Goal: Task Accomplishment & Management: Manage account settings

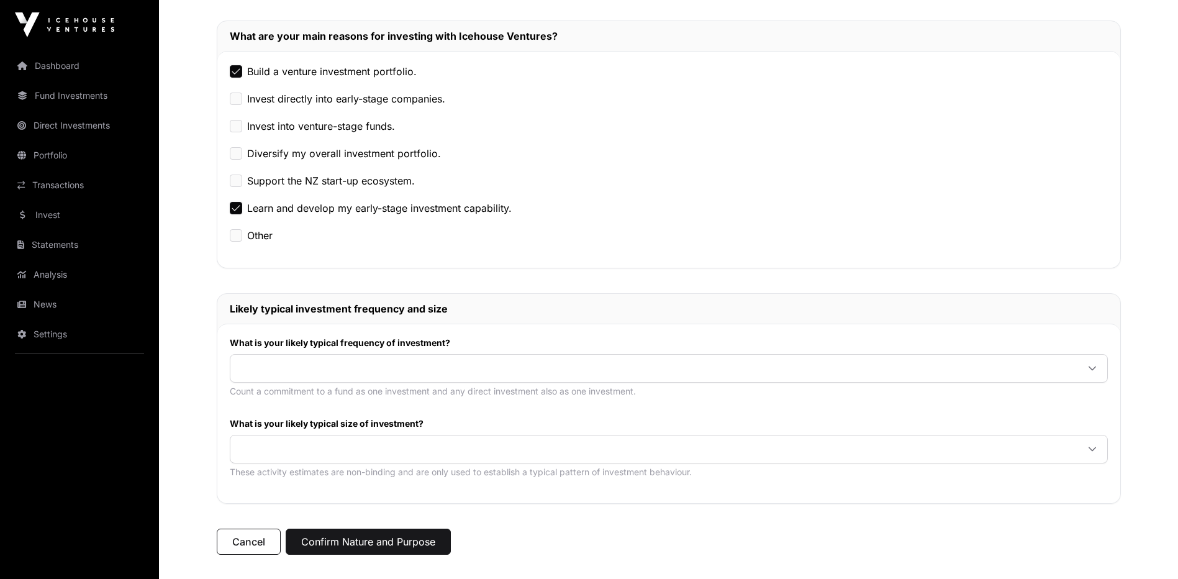
scroll to position [246, 0]
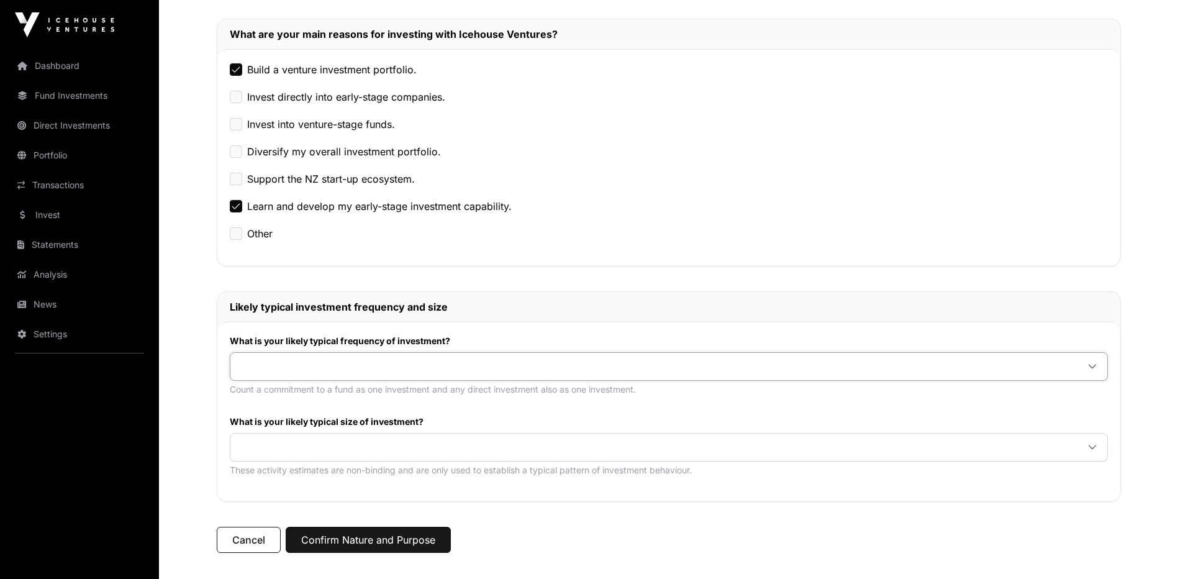
click at [330, 367] on span at bounding box center [653, 366] width 847 height 22
click at [295, 445] on span at bounding box center [653, 447] width 847 height 22
click at [406, 545] on button "Confirm Nature and Purpose" at bounding box center [368, 540] width 165 height 26
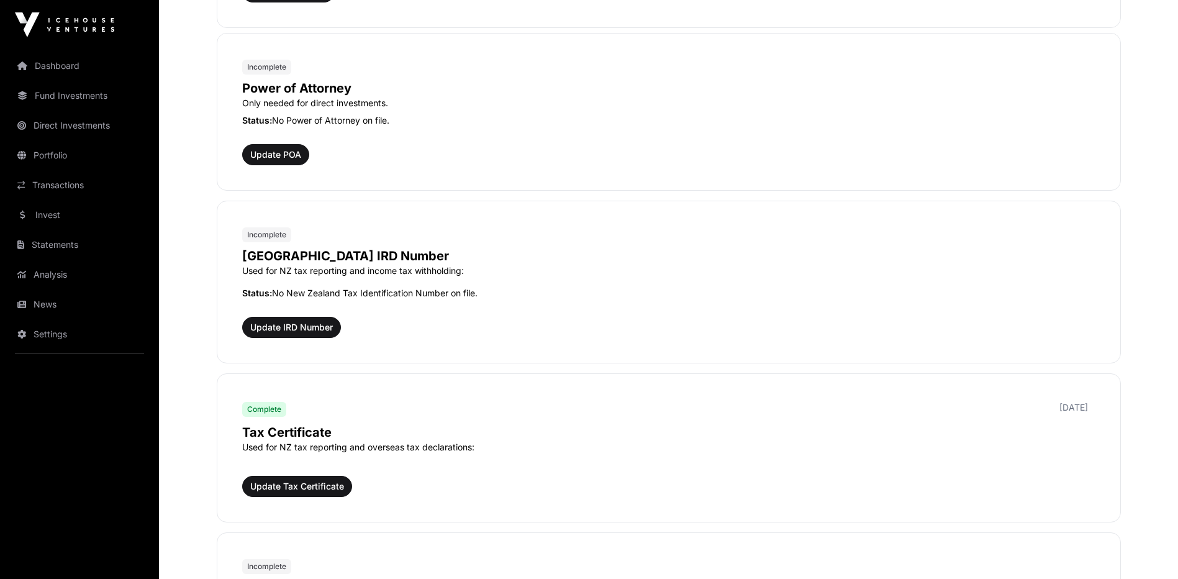
scroll to position [820, 0]
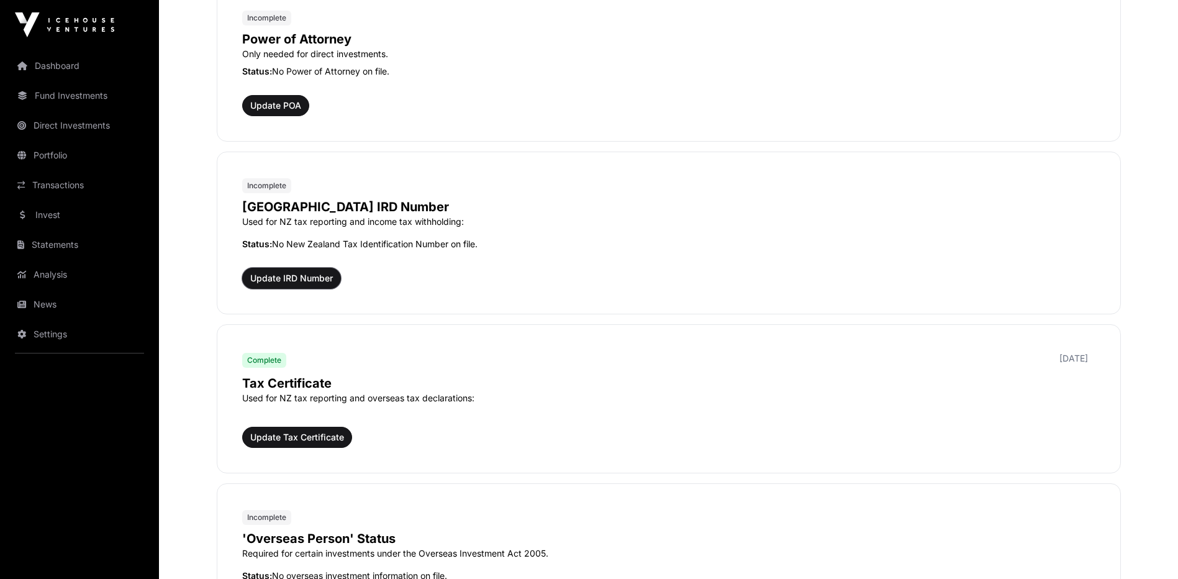
click at [314, 276] on span "Update IRD Number" at bounding box center [291, 278] width 83 height 12
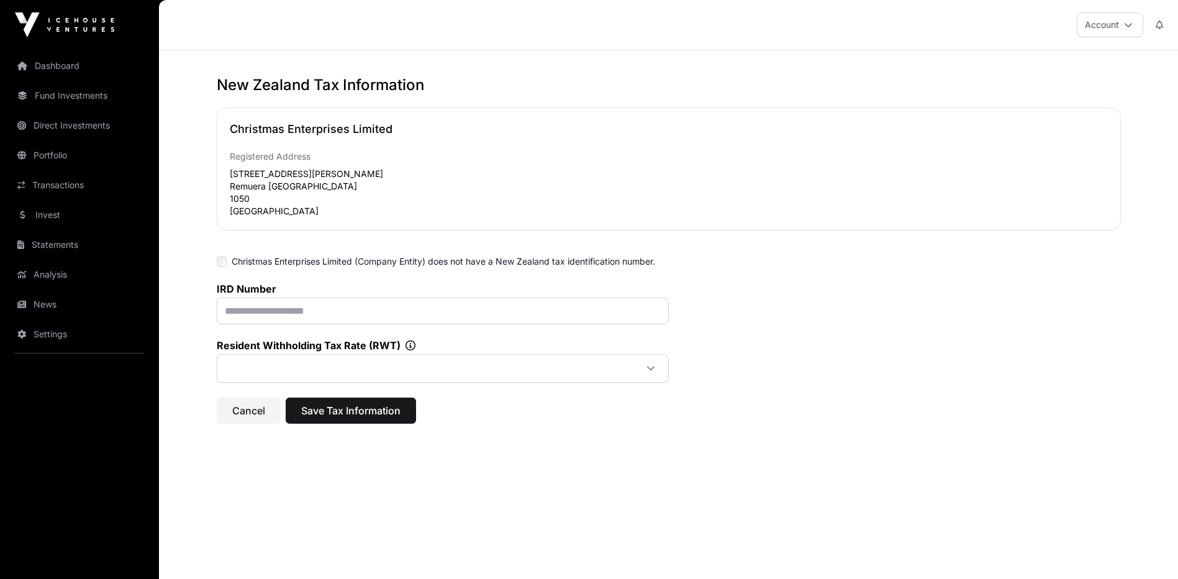
click at [294, 373] on span at bounding box center [428, 368] width 416 height 22
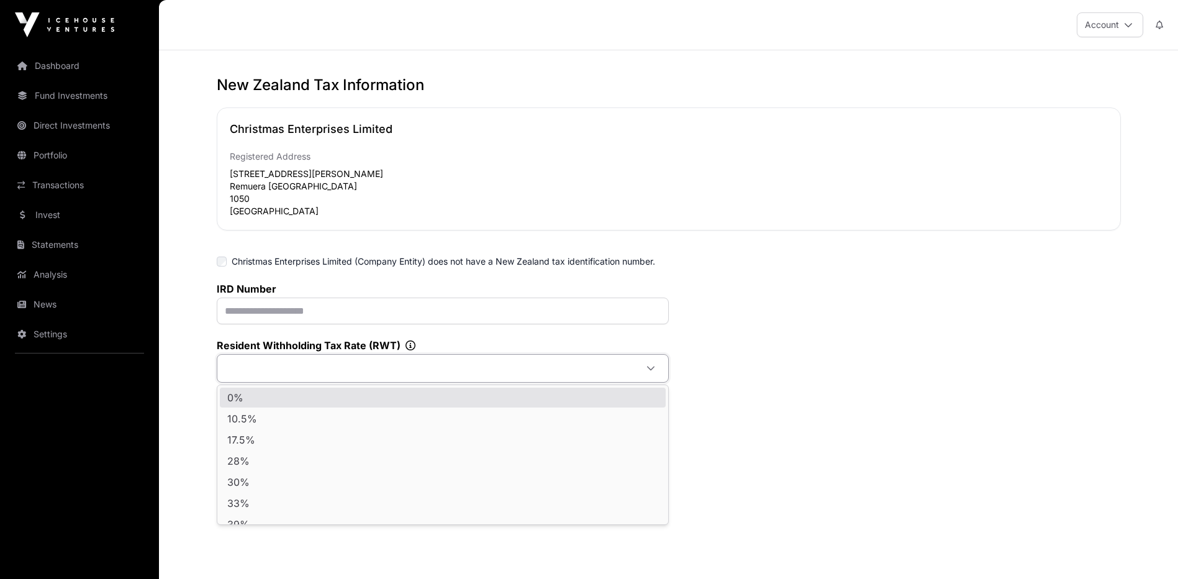
click at [783, 298] on div "IRD Number Resident Withholding Tax Rate (RWT)" at bounding box center [669, 333] width 904 height 100
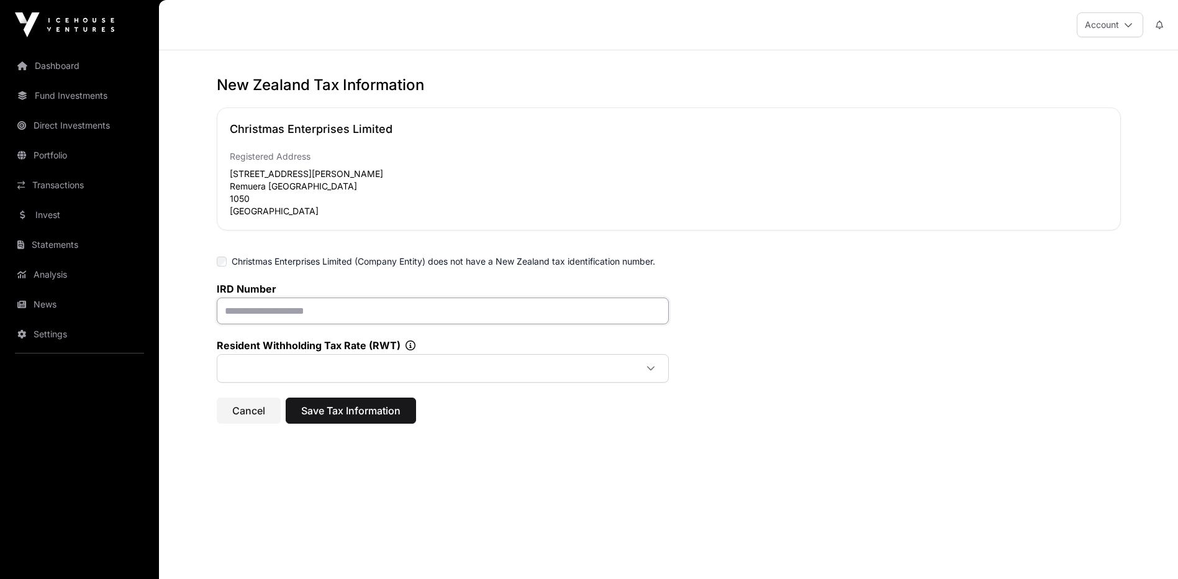
click at [278, 311] on input "text" at bounding box center [443, 310] width 452 height 27
click at [1135, 22] on button "Account" at bounding box center [1110, 24] width 66 height 25
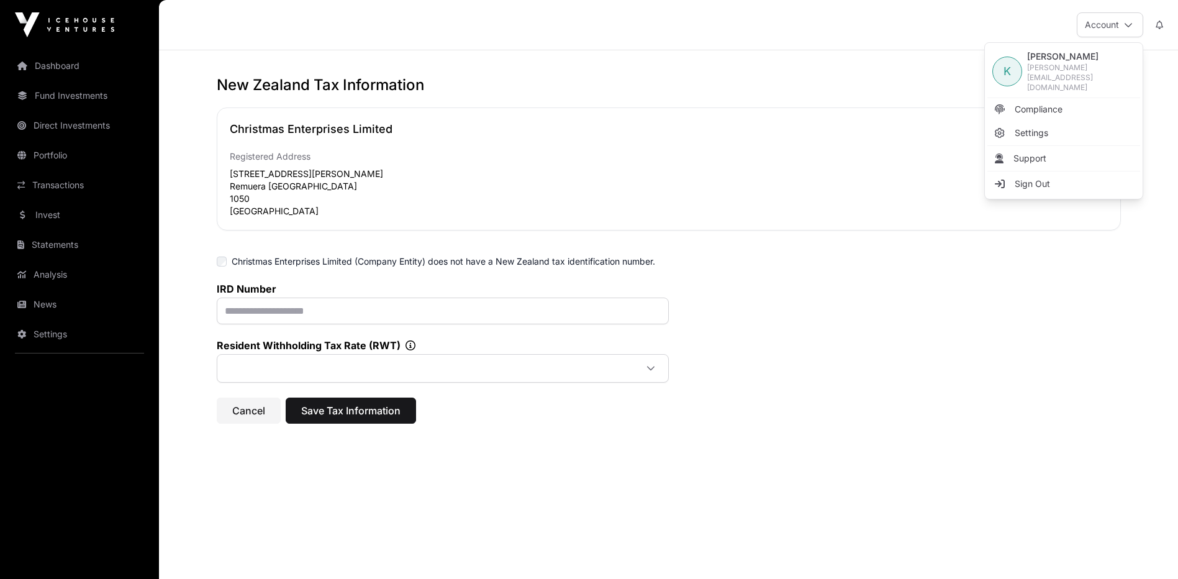
click at [1005, 64] on span "K" at bounding box center [1007, 71] width 7 height 17
click at [1039, 127] on span "Settings" at bounding box center [1032, 133] width 34 height 12
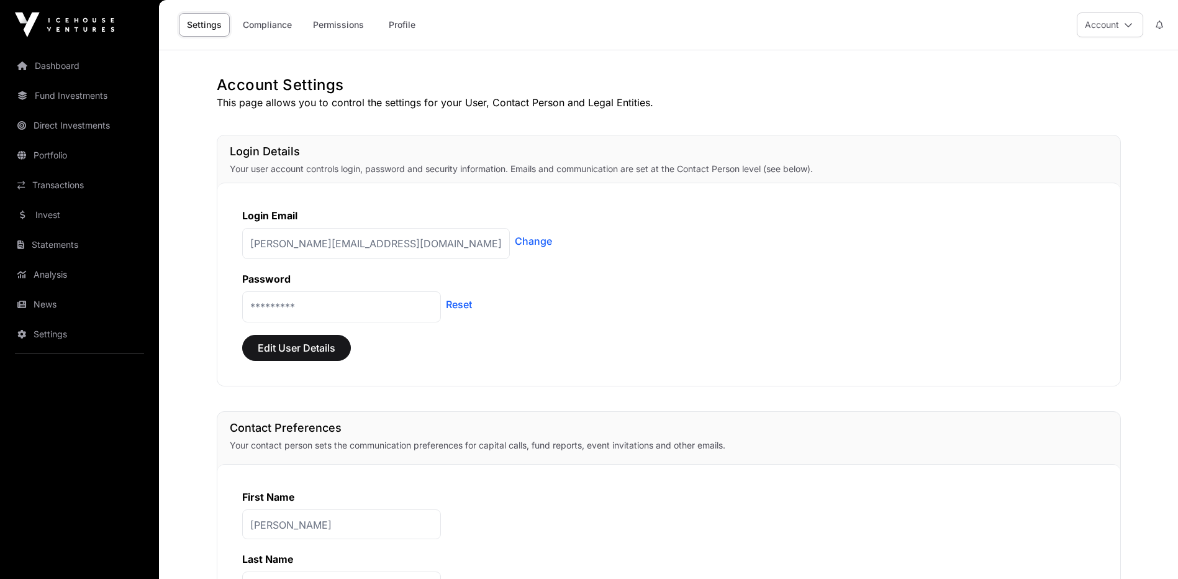
click at [515, 242] on link "Change" at bounding box center [533, 241] width 37 height 15
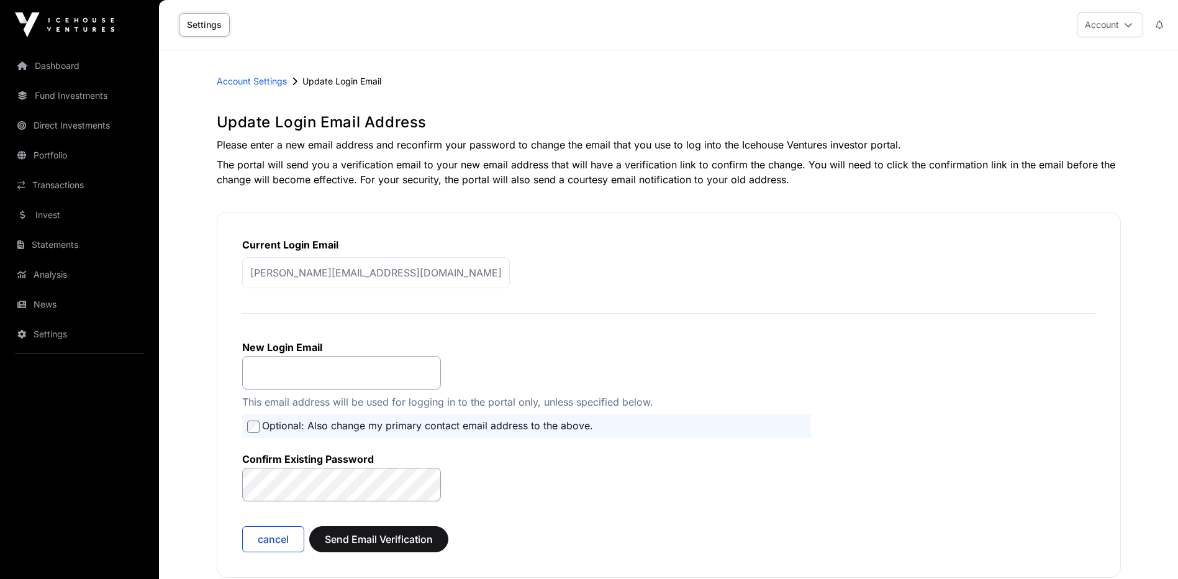
click at [807, 270] on div "kate@katedavenportqc.co.nz" at bounding box center [668, 270] width 853 height 36
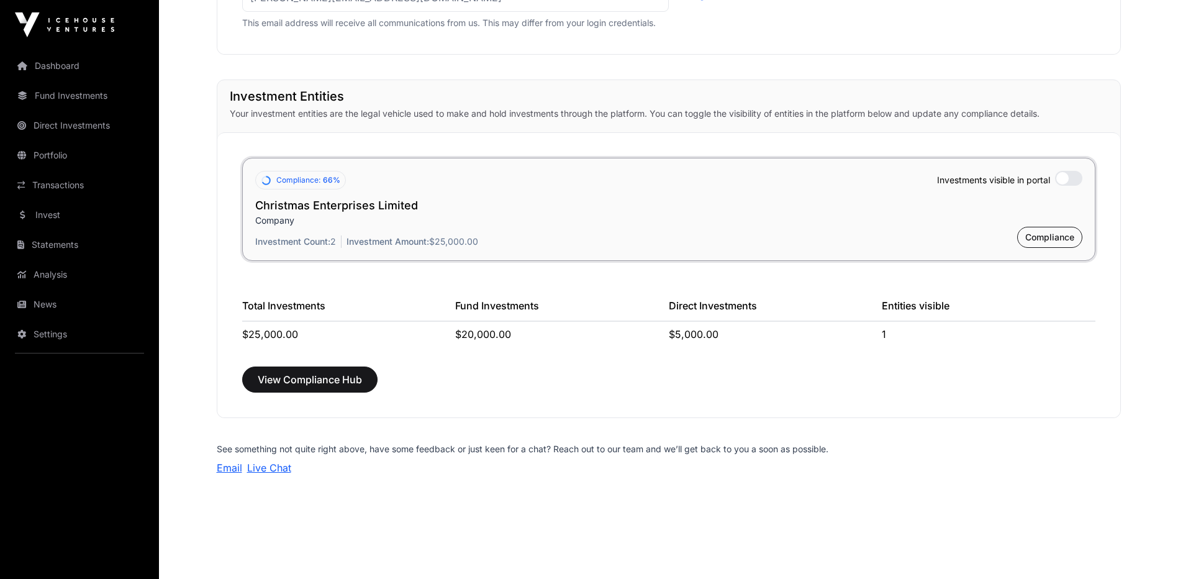
scroll to position [915, 0]
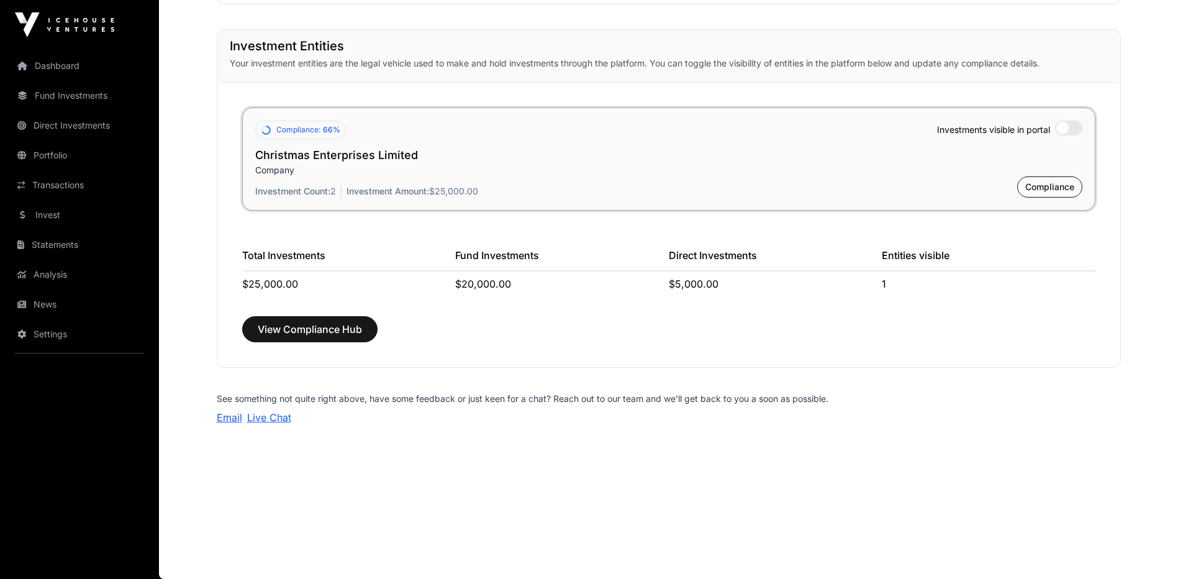
click at [61, 252] on link "Statements" at bounding box center [79, 244] width 139 height 27
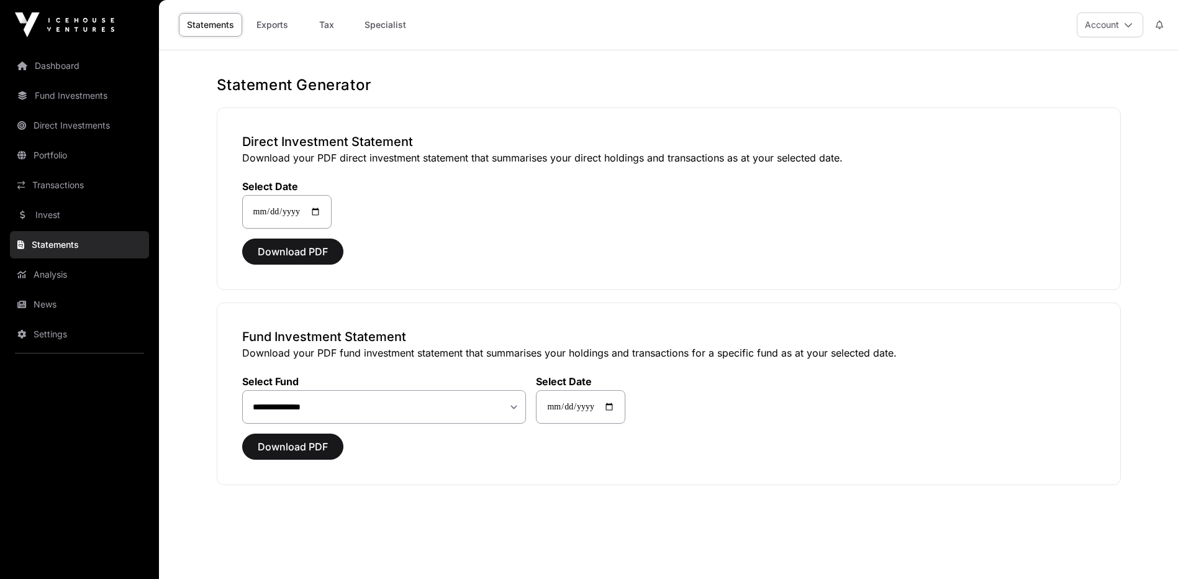
click at [65, 277] on link "Analysis" at bounding box center [79, 274] width 139 height 27
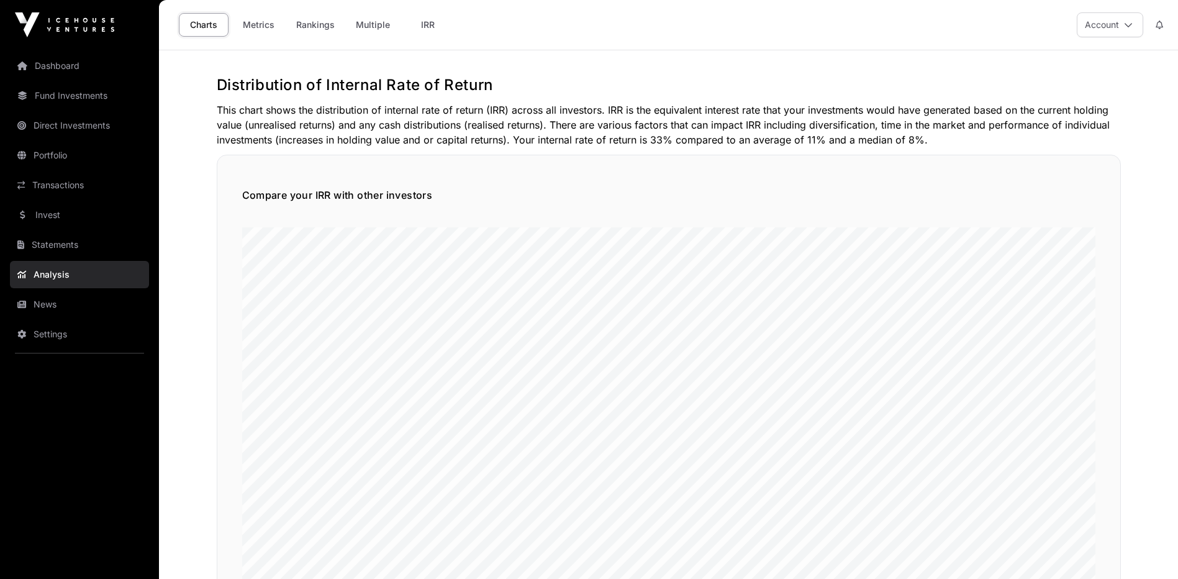
click at [62, 302] on link "News" at bounding box center [79, 304] width 139 height 27
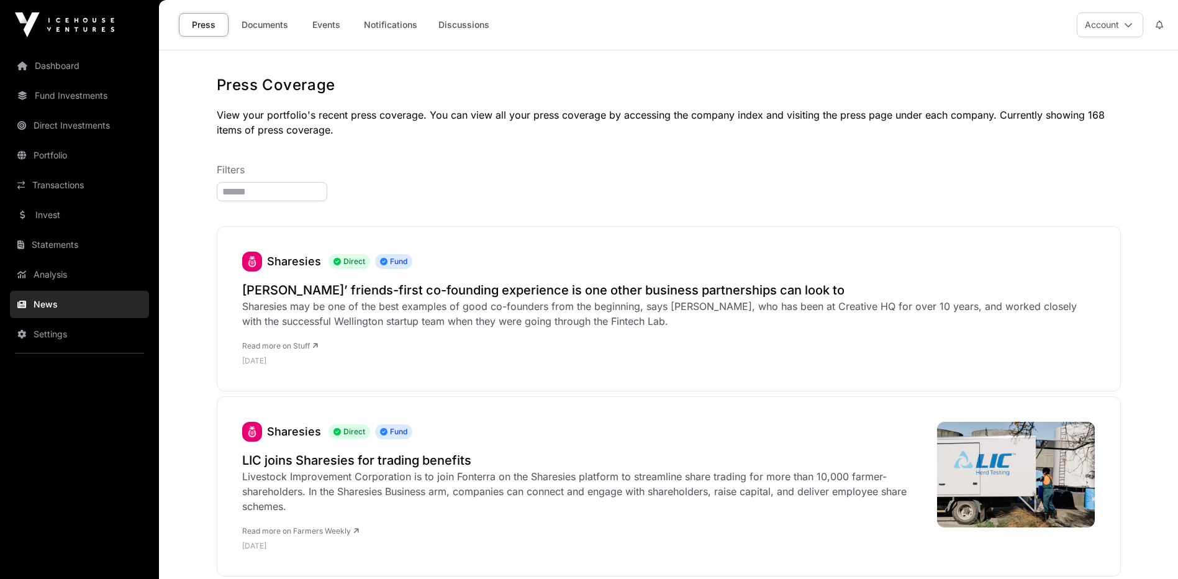
click at [55, 335] on link "Settings" at bounding box center [79, 333] width 139 height 27
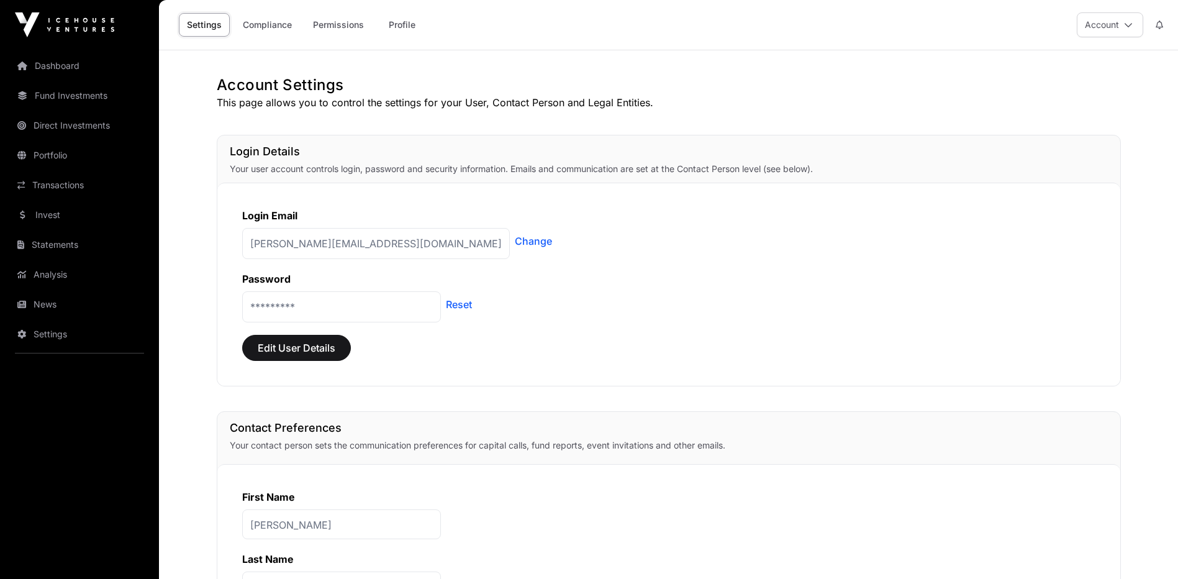
click at [60, 188] on link "Transactions" at bounding box center [79, 184] width 139 height 27
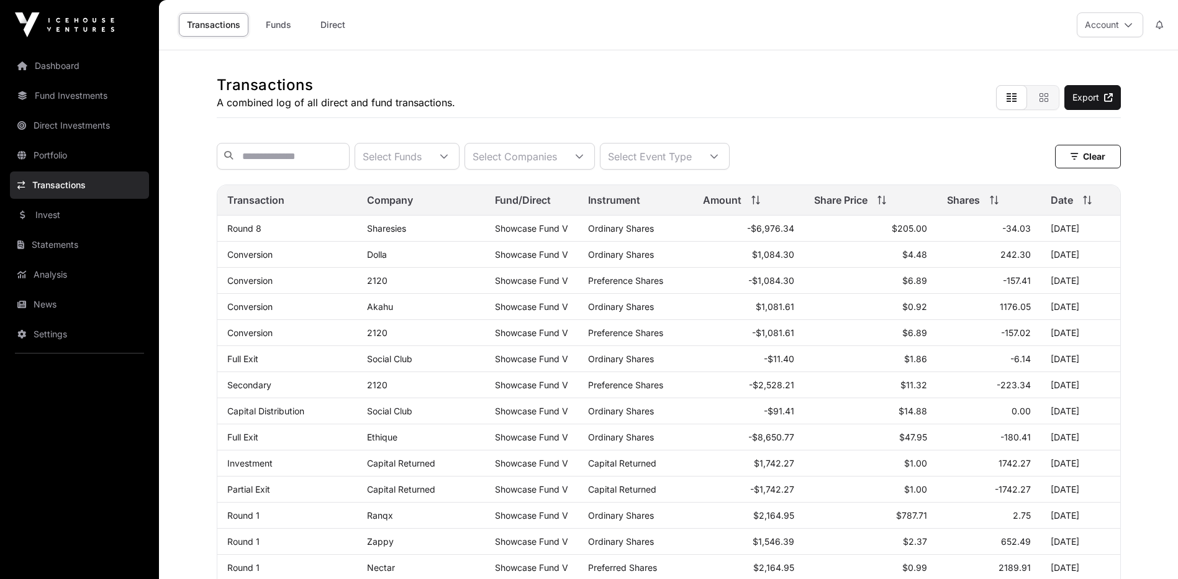
click at [71, 119] on link "Direct Investments" at bounding box center [79, 125] width 139 height 27
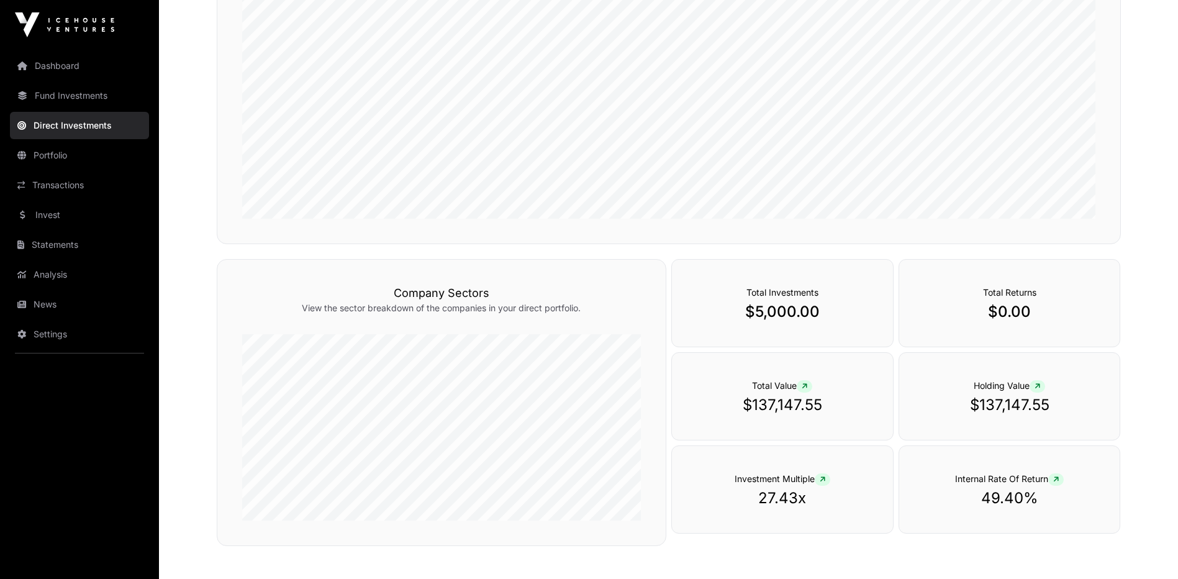
scroll to position [340, 0]
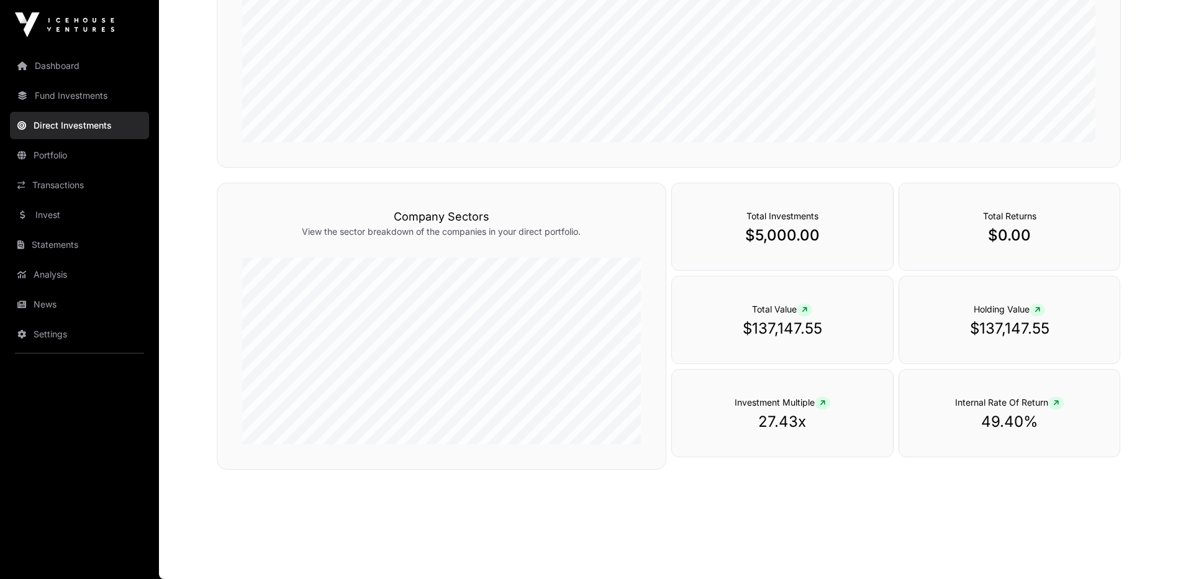
click at [58, 61] on link "Dashboard" at bounding box center [79, 65] width 139 height 27
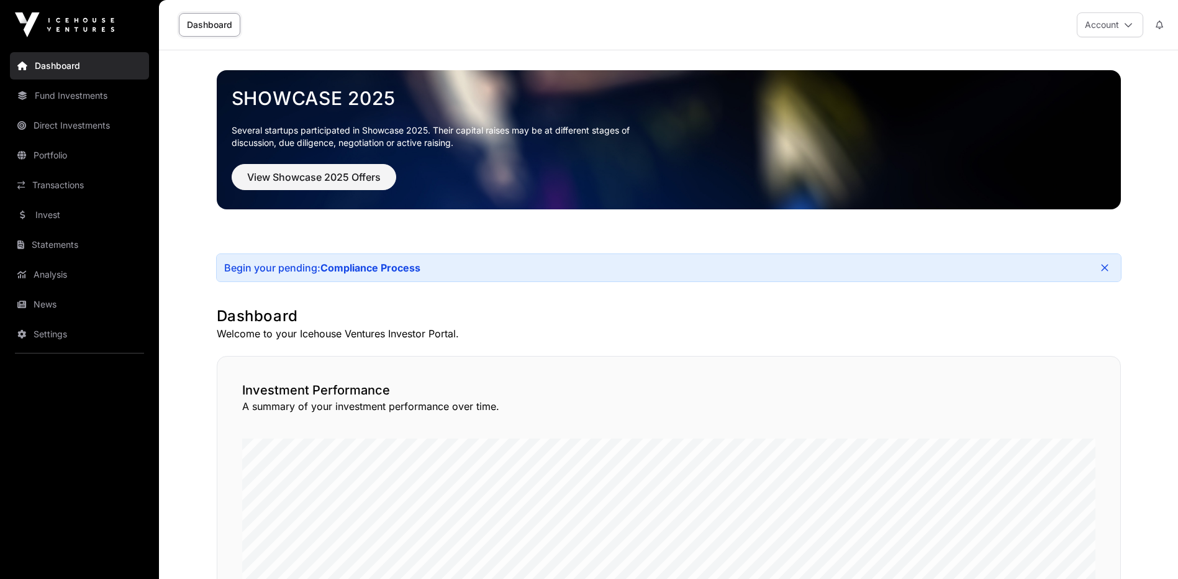
click at [1130, 22] on icon at bounding box center [1128, 24] width 9 height 9
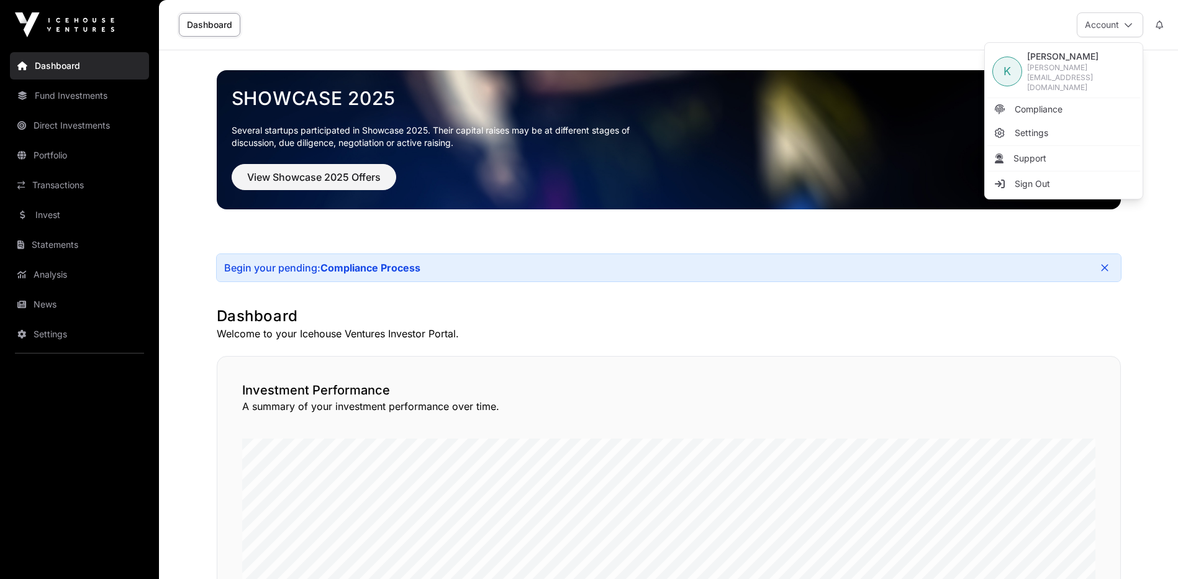
click at [1026, 107] on link "Compliance" at bounding box center [1063, 109] width 153 height 22
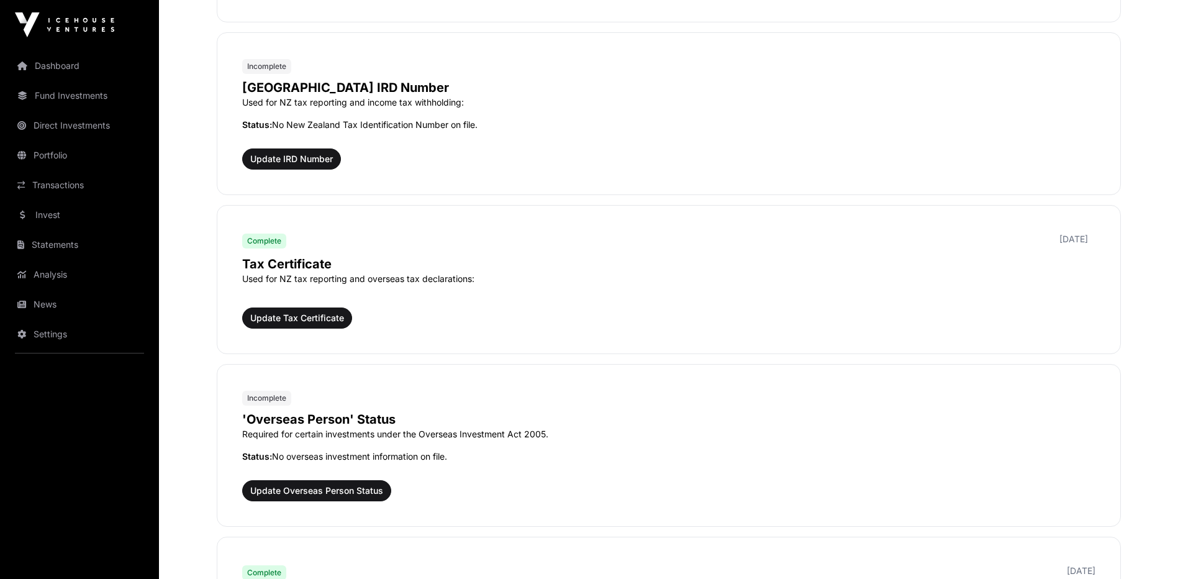
scroll to position [979, 0]
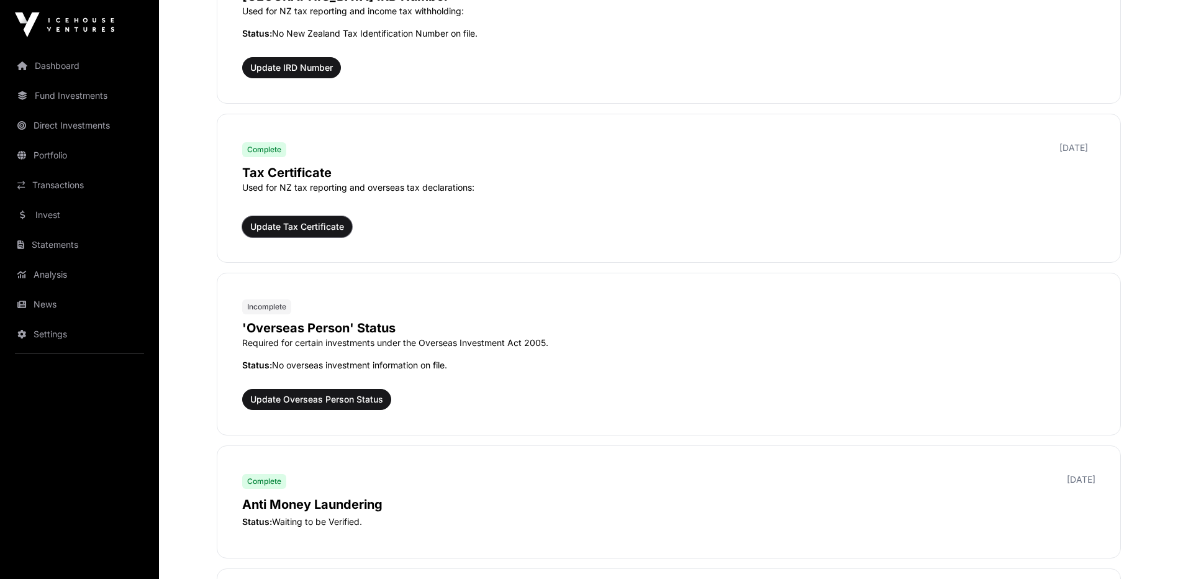
click at [338, 219] on button "Update Tax Certificate" at bounding box center [297, 226] width 110 height 21
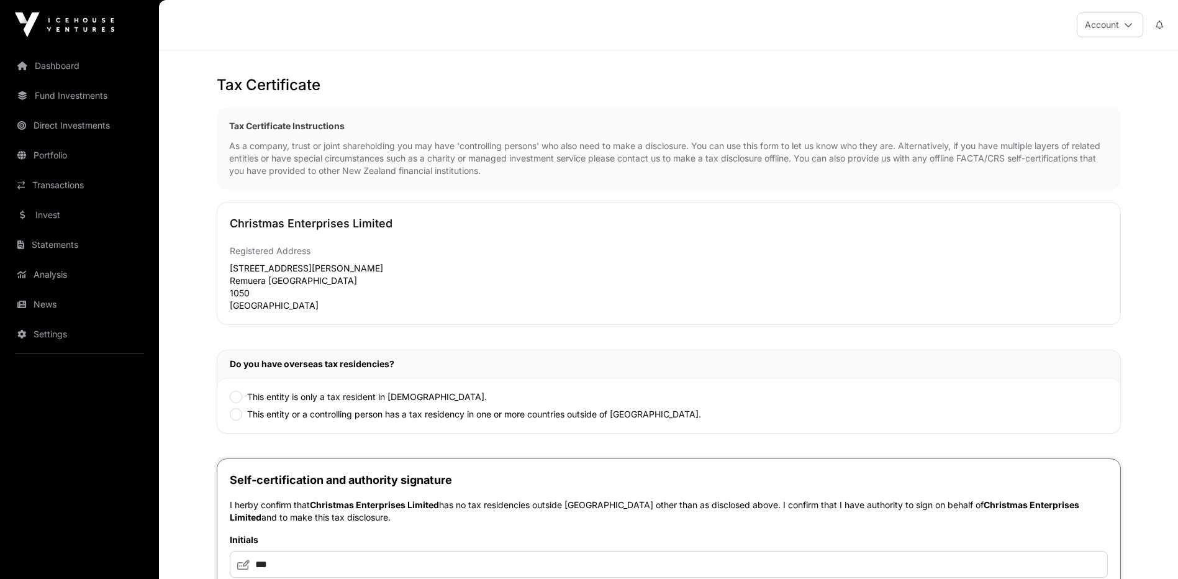
click at [229, 404] on div "This entity is only a tax resident in New Zealand. This entity or a controlling…" at bounding box center [668, 405] width 903 height 55
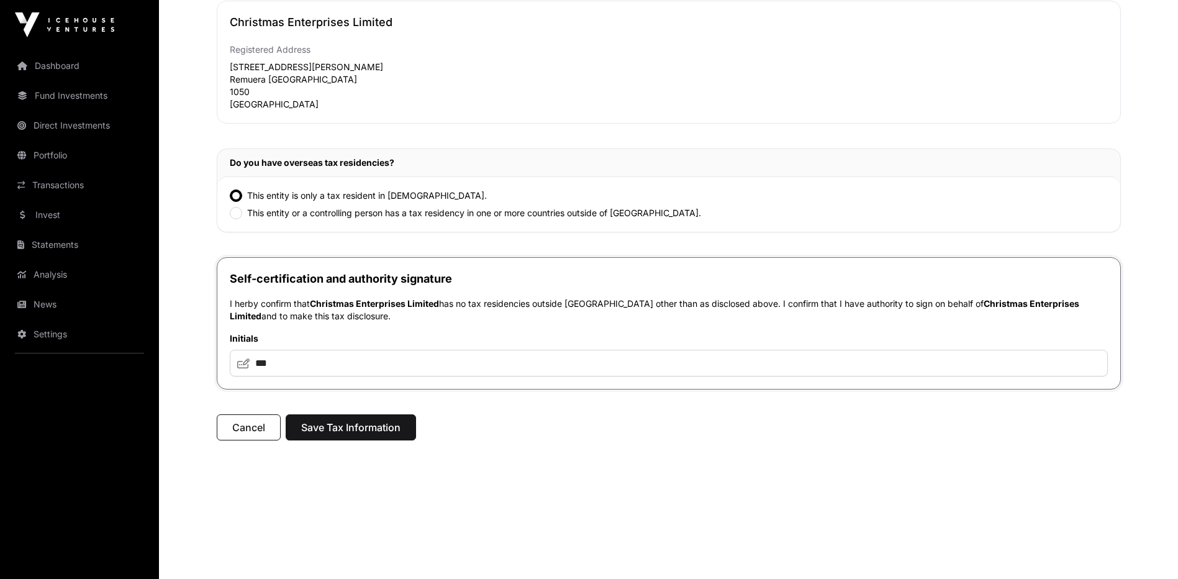
scroll to position [219, 0]
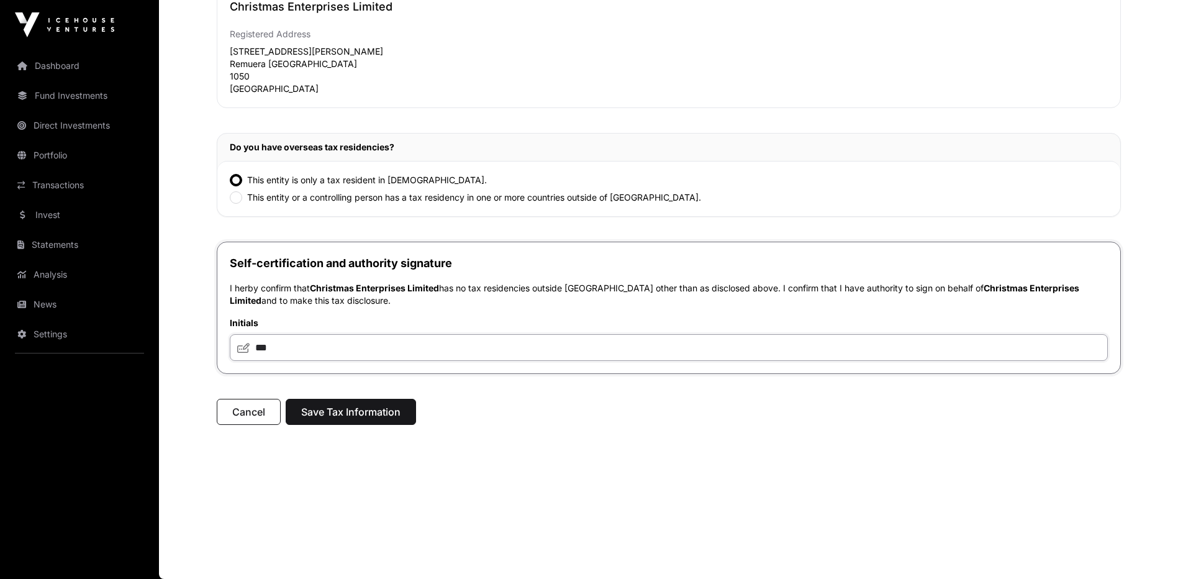
drag, startPoint x: 315, startPoint y: 334, endPoint x: 299, endPoint y: 342, distance: 18.1
click at [314, 335] on input "***" at bounding box center [669, 347] width 878 height 27
drag, startPoint x: 299, startPoint y: 342, endPoint x: 250, endPoint y: 345, distance: 48.5
click at [250, 345] on input "***" at bounding box center [669, 347] width 878 height 27
type input "*"
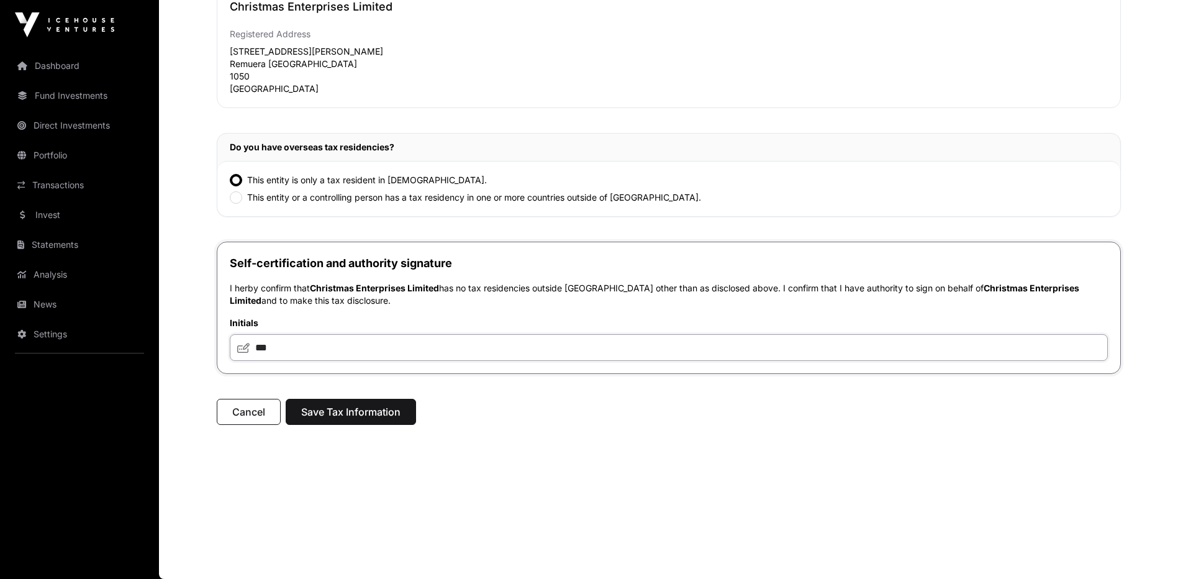
type input "***"
click at [311, 411] on span "Save Tax Information" at bounding box center [350, 411] width 99 height 15
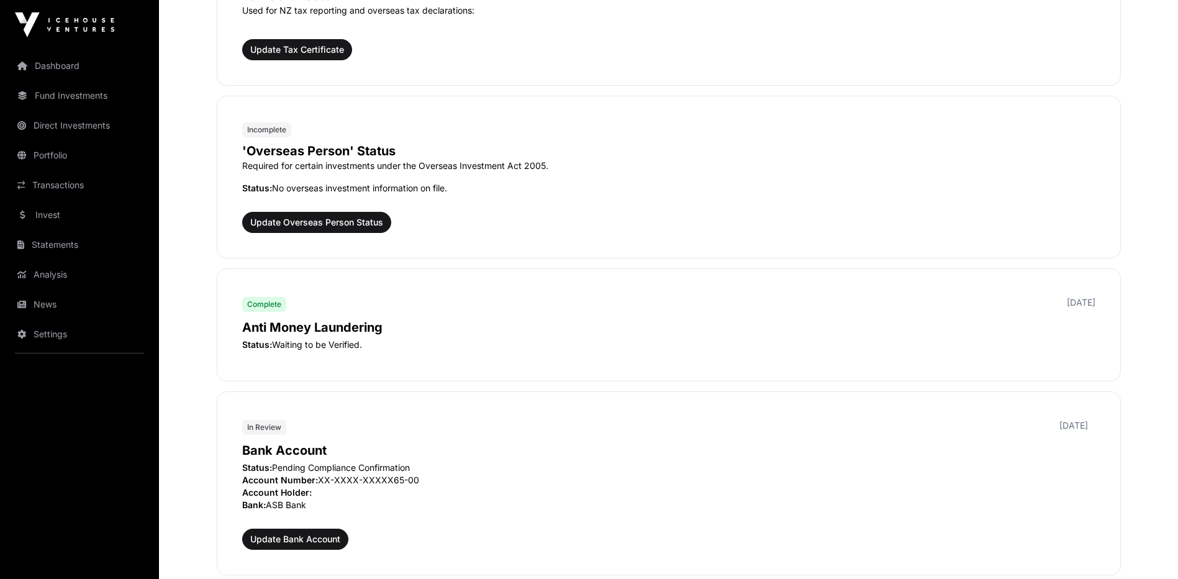
scroll to position [1230, 0]
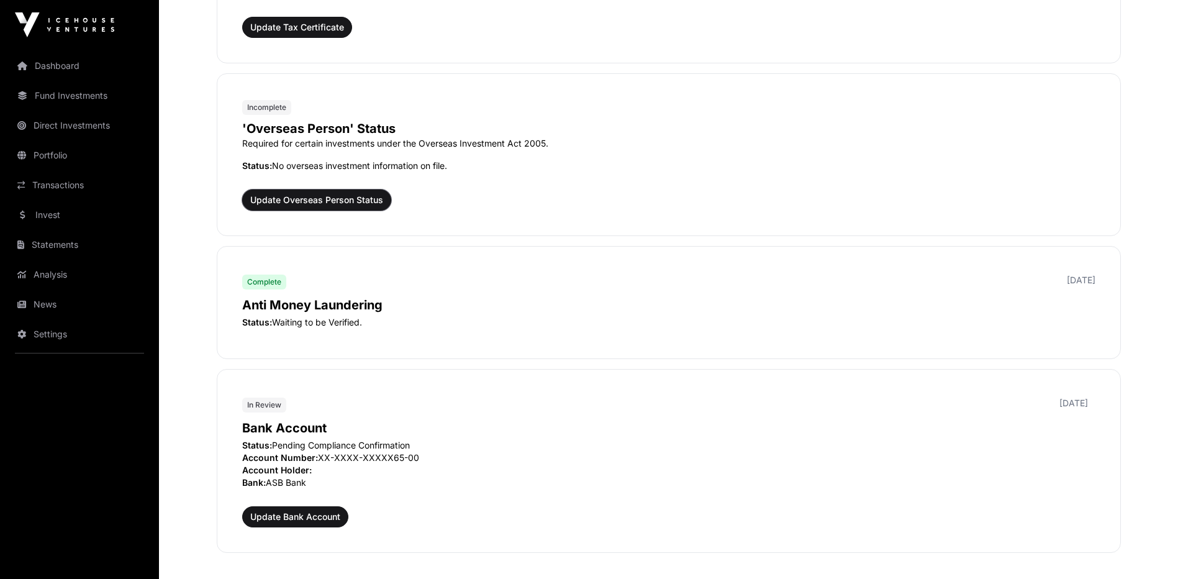
click at [294, 199] on span "Update Overseas Person Status" at bounding box center [316, 200] width 133 height 12
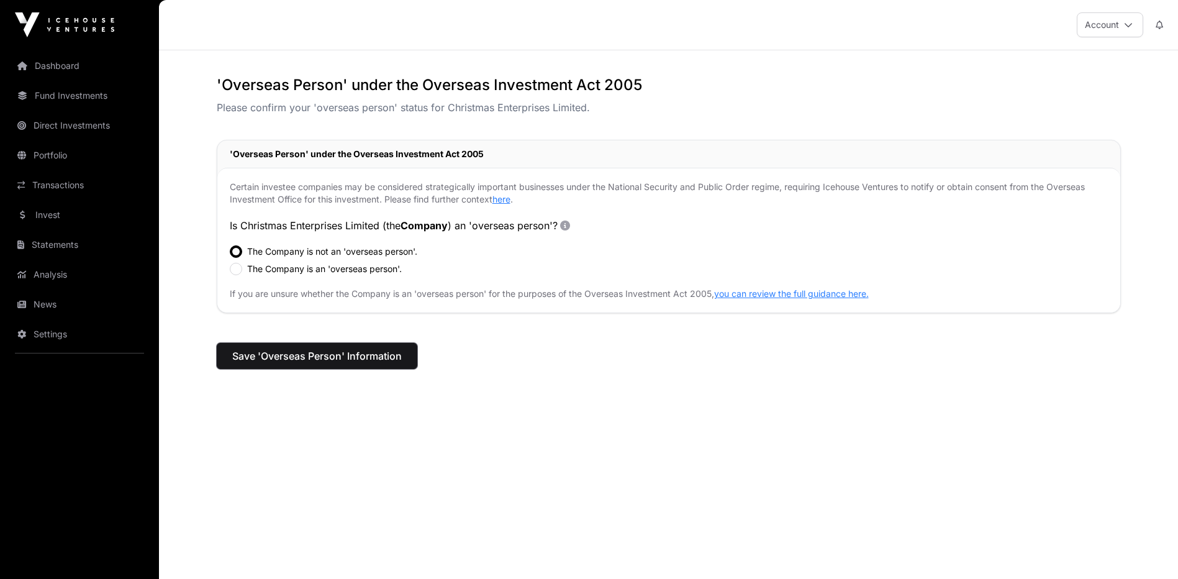
click at [361, 360] on span "Save 'Overseas Person' Information" at bounding box center [317, 355] width 170 height 15
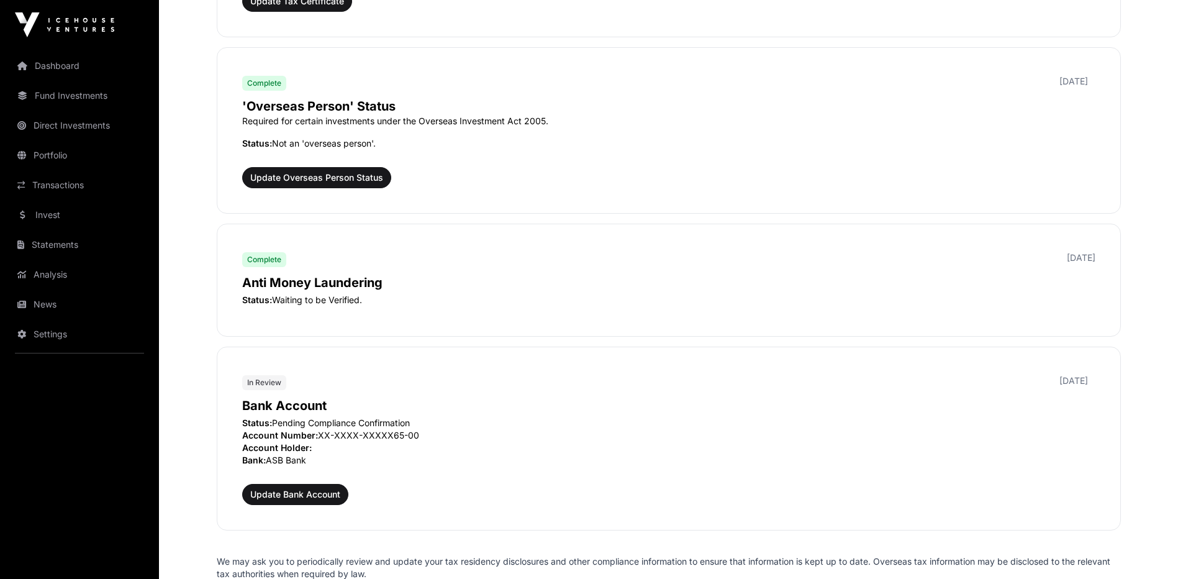
scroll to position [1399, 0]
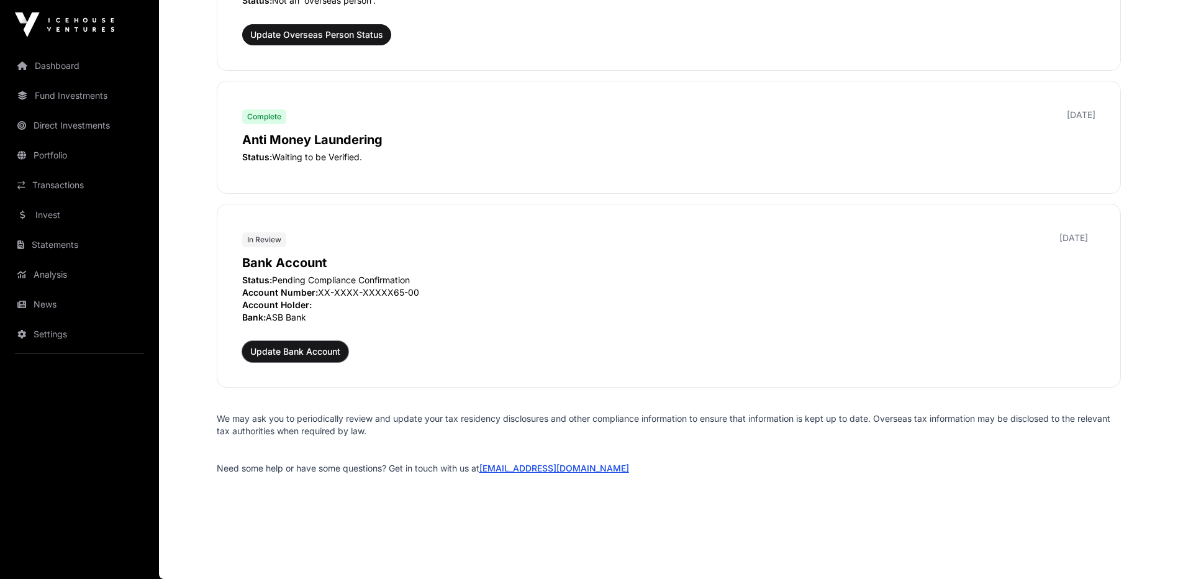
click at [293, 347] on span "Update Bank Account" at bounding box center [295, 351] width 90 height 12
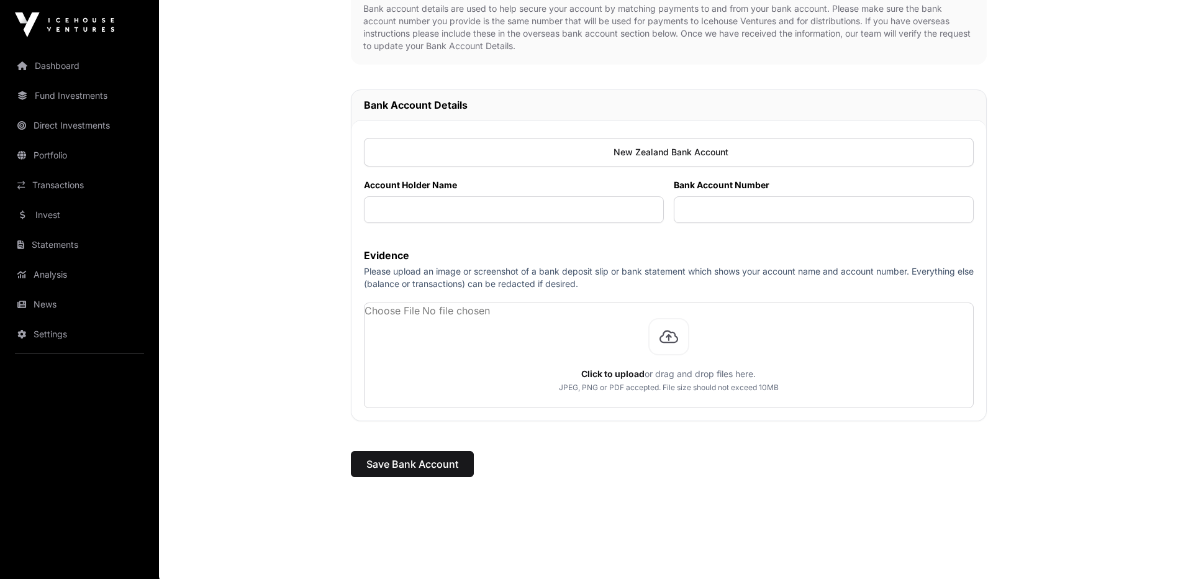
scroll to position [388, 0]
click at [408, 210] on input "text" at bounding box center [514, 210] width 300 height 27
type input "**********"
click at [714, 210] on input "text" at bounding box center [824, 210] width 300 height 27
type input "**********"
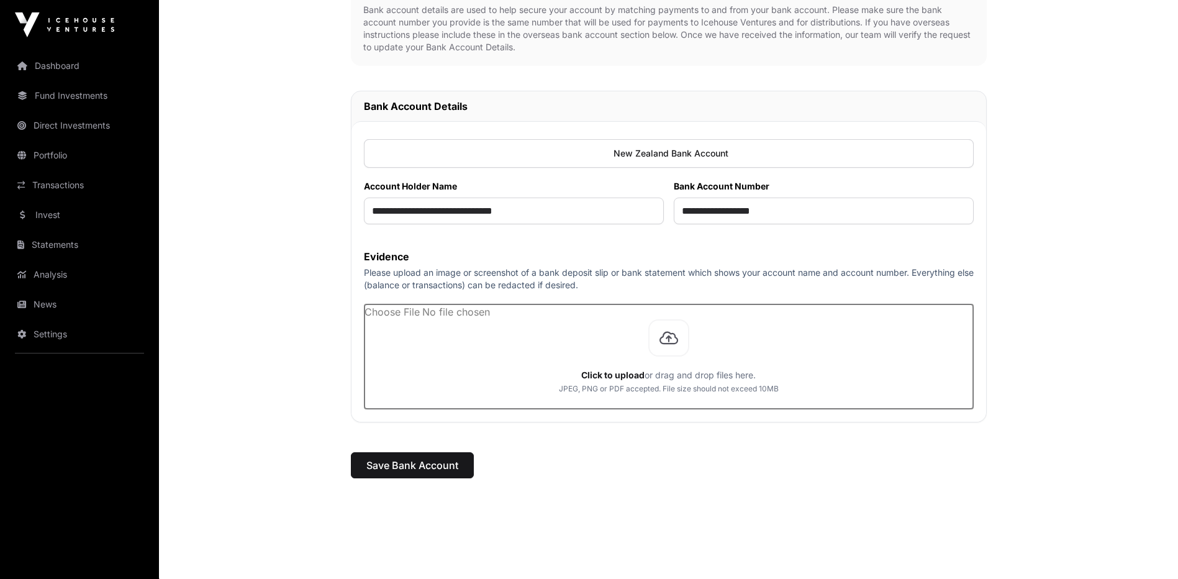
click at [603, 348] on input "file" at bounding box center [669, 356] width 609 height 104
click at [611, 377] on input "file" at bounding box center [669, 356] width 609 height 104
click at [489, 393] on input "file" at bounding box center [669, 356] width 609 height 104
click at [563, 350] on input "file" at bounding box center [669, 356] width 609 height 104
click at [419, 383] on input "file" at bounding box center [669, 356] width 609 height 104
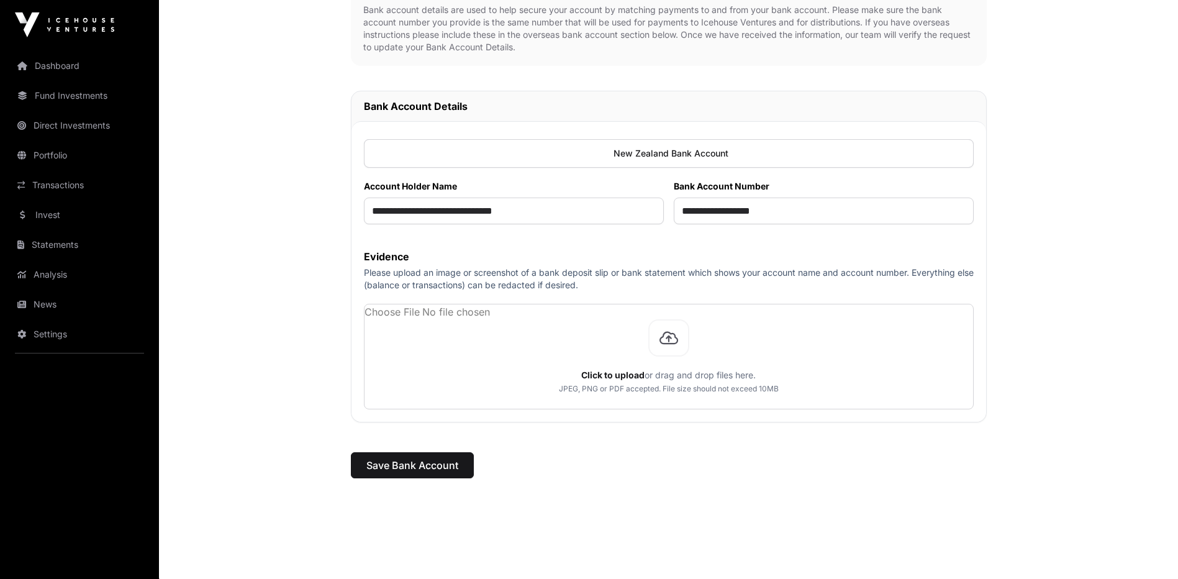
scroll to position [342, 0]
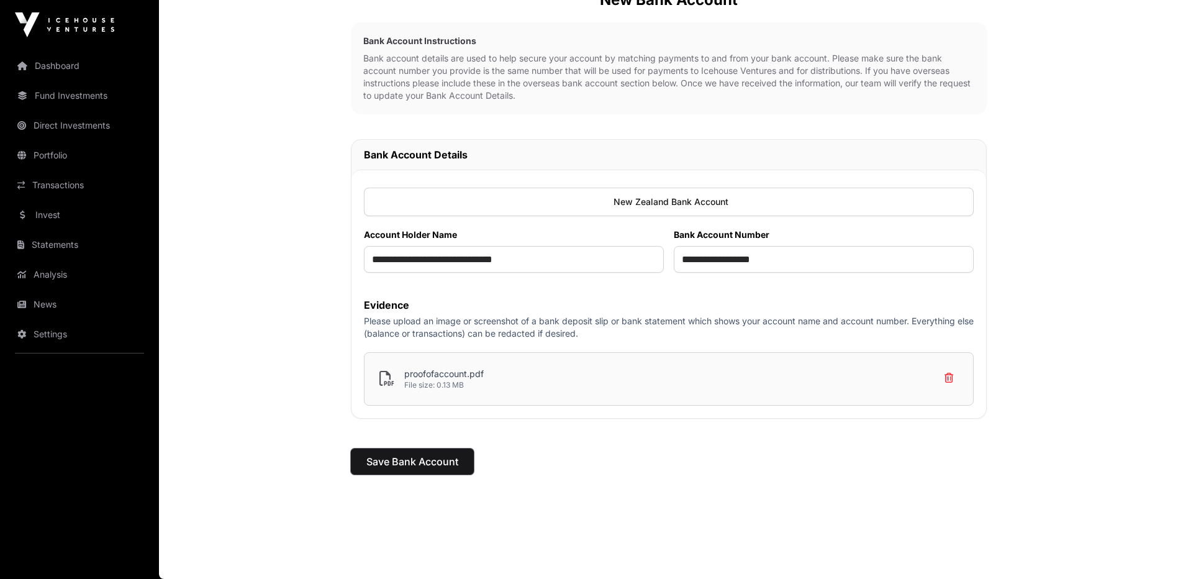
click at [413, 456] on span "Save Bank Account" at bounding box center [412, 461] width 92 height 15
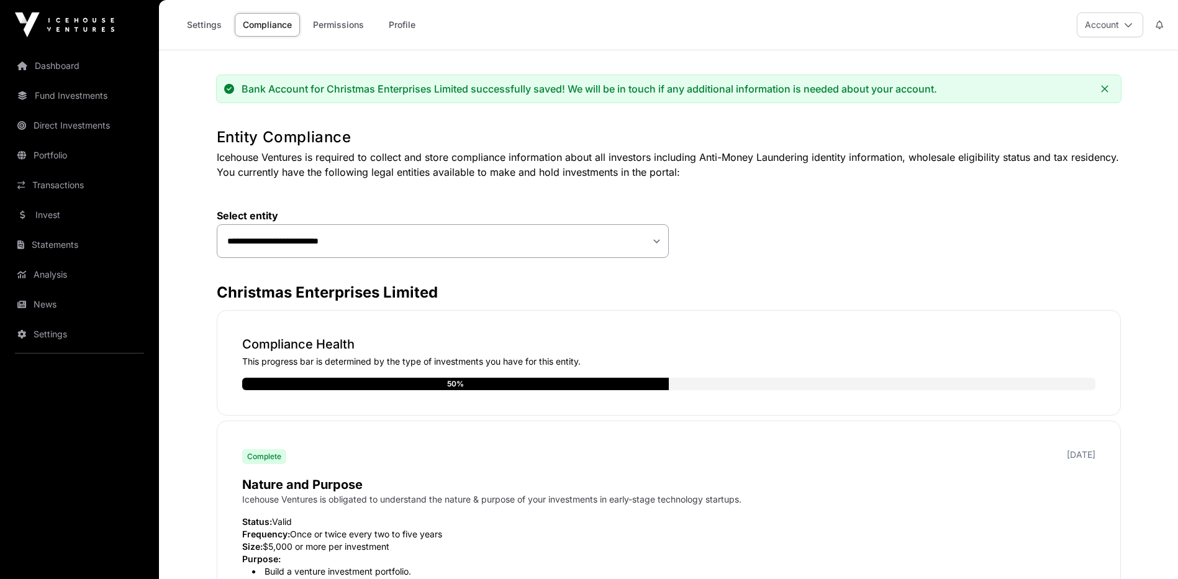
click at [361, 24] on link "Permissions" at bounding box center [338, 25] width 67 height 24
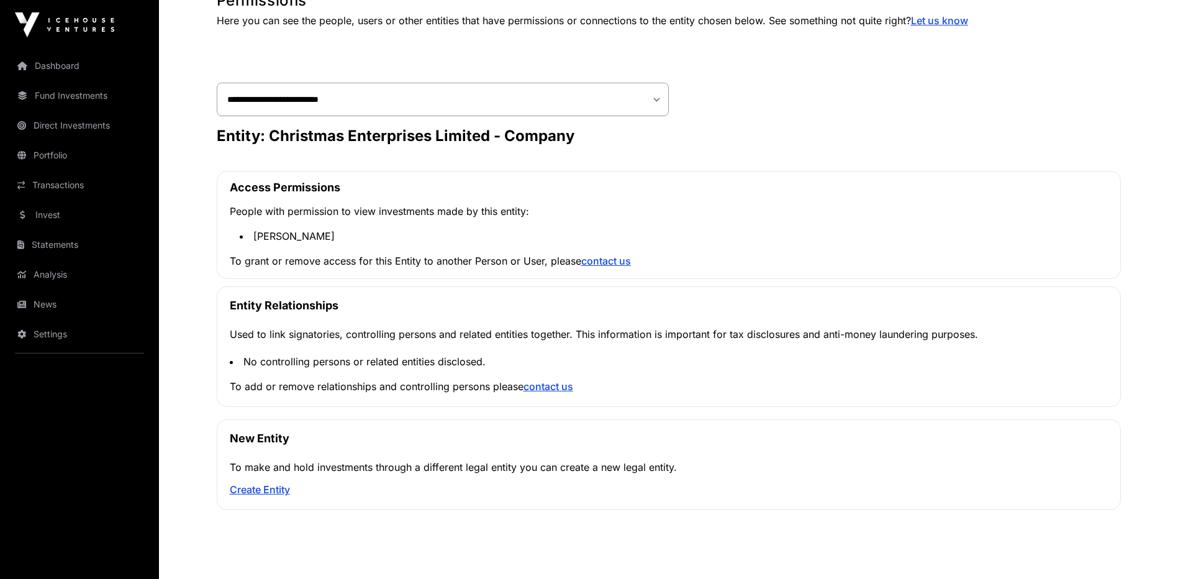
scroll to position [127, 0]
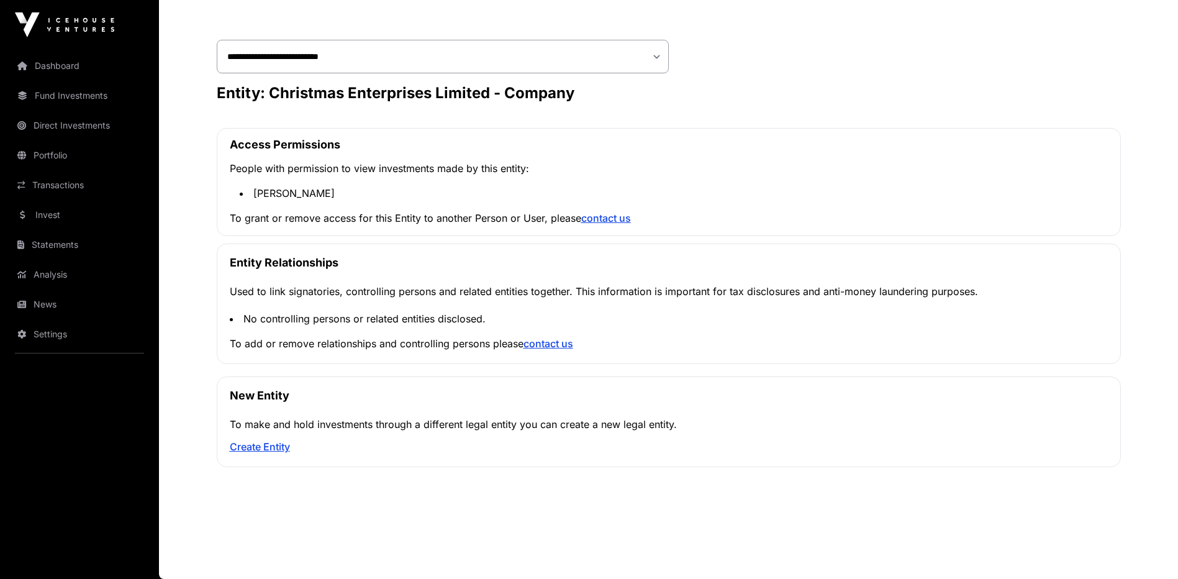
click at [57, 66] on link "Dashboard" at bounding box center [79, 65] width 139 height 27
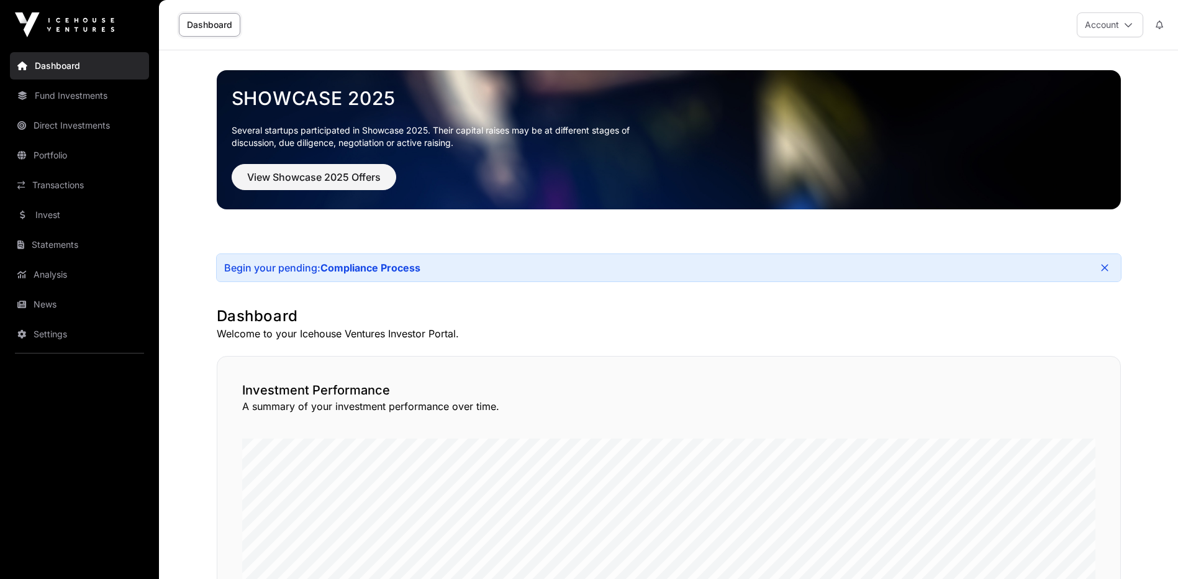
click at [392, 265] on link "Compliance Process" at bounding box center [370, 267] width 100 height 12
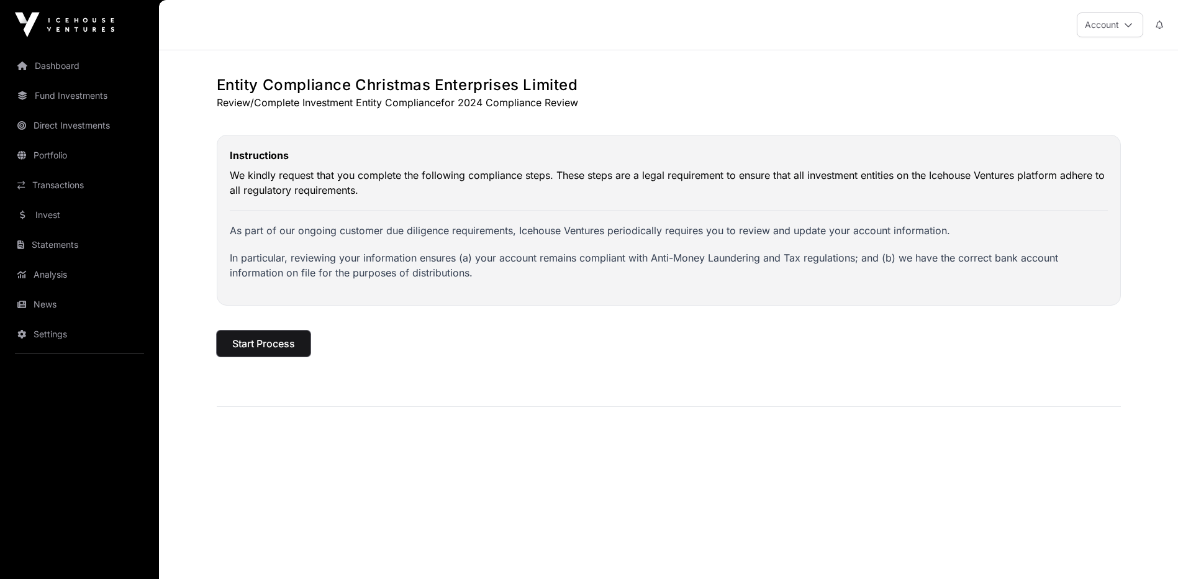
click at [287, 345] on span "Start Process" at bounding box center [263, 343] width 63 height 15
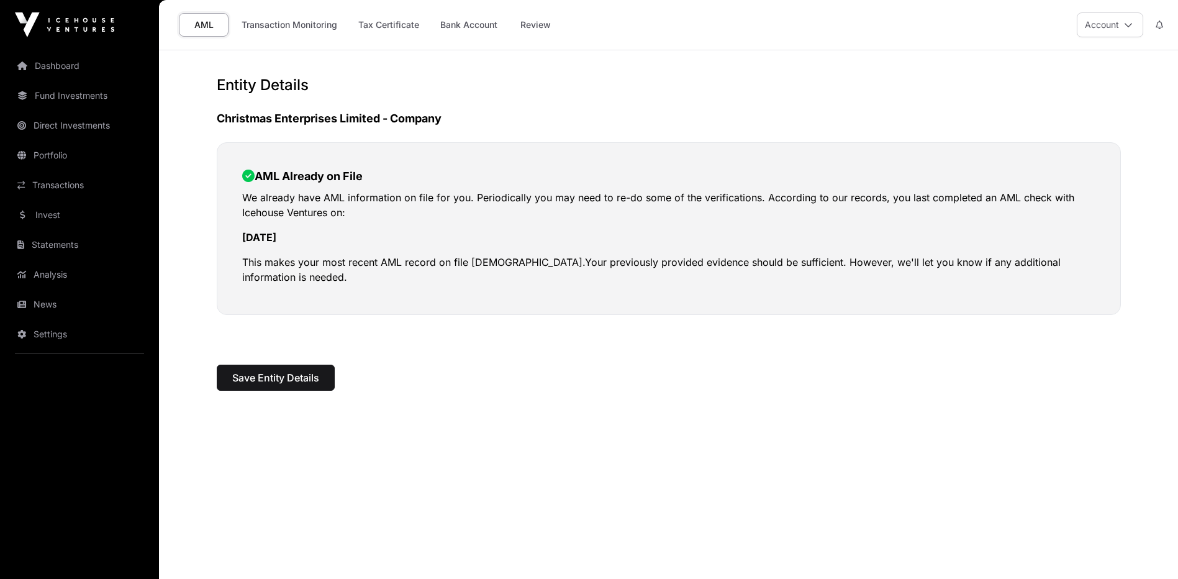
click at [398, 22] on link "Tax Certificate" at bounding box center [388, 25] width 77 height 24
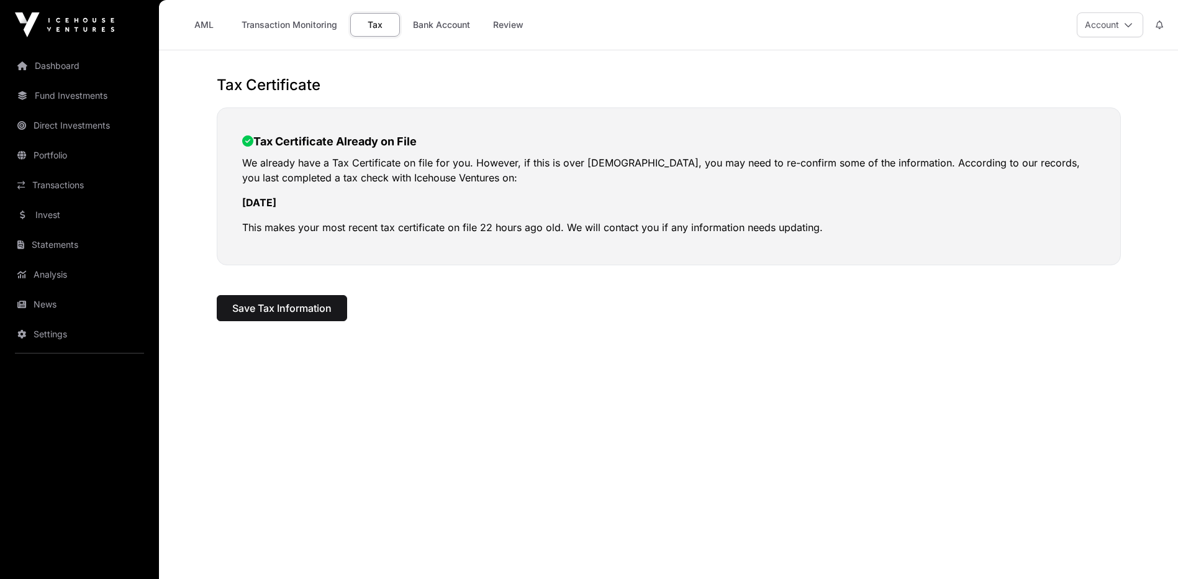
click at [430, 24] on link "Bank Account" at bounding box center [441, 25] width 73 height 24
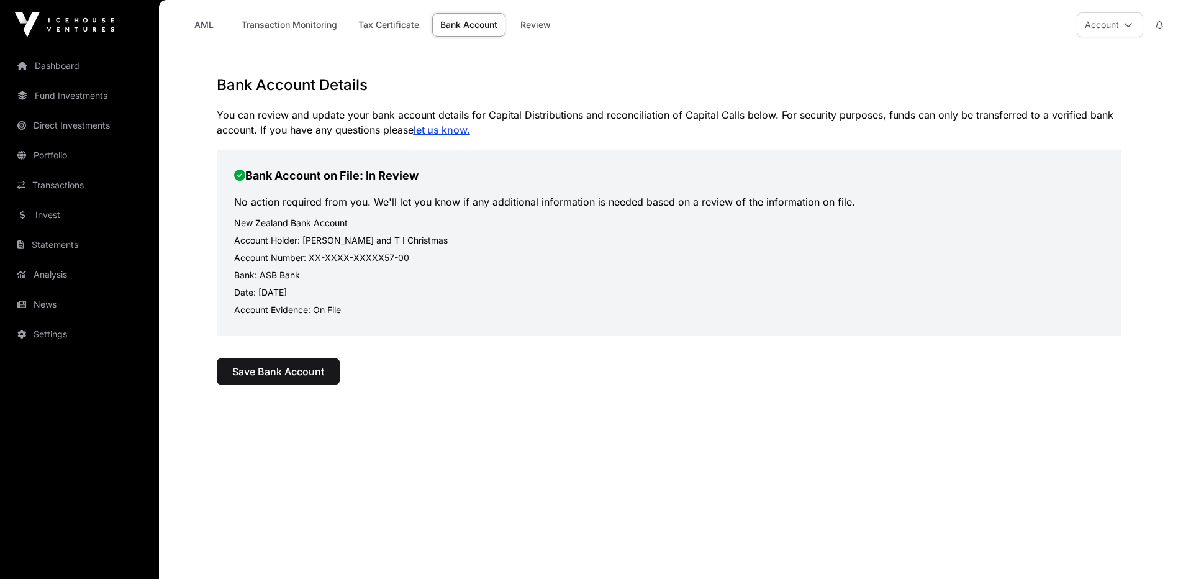
click at [533, 23] on link "Review" at bounding box center [536, 25] width 50 height 24
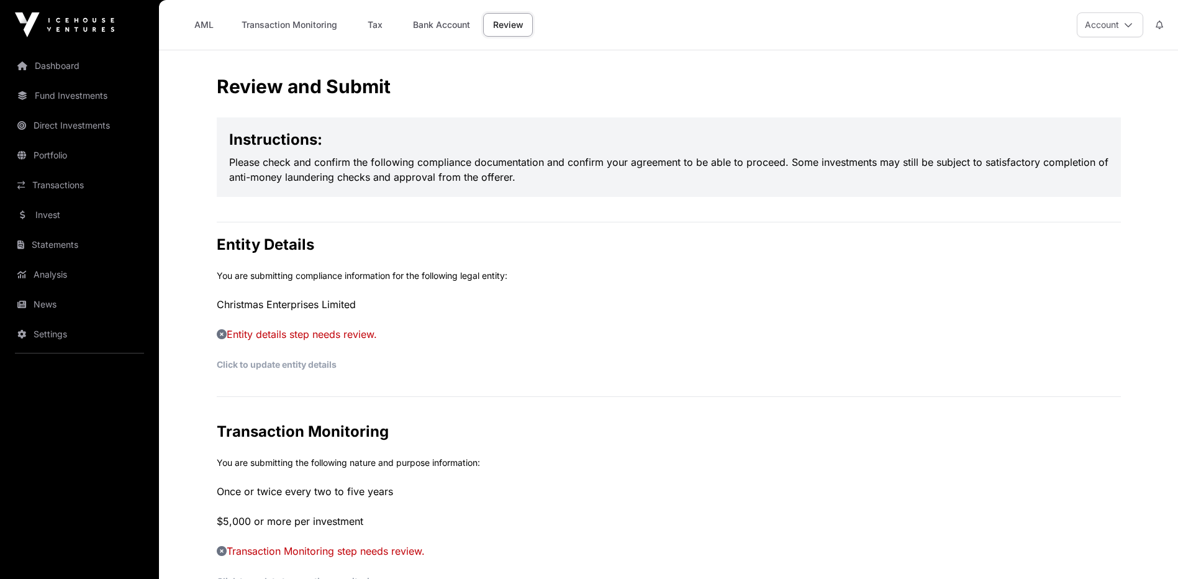
click at [316, 365] on link "Click to update entity details" at bounding box center [277, 364] width 120 height 11
